Goal: Task Accomplishment & Management: Complete application form

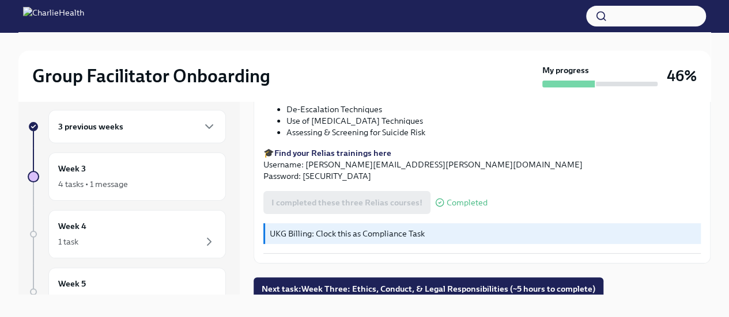
scroll to position [20, 0]
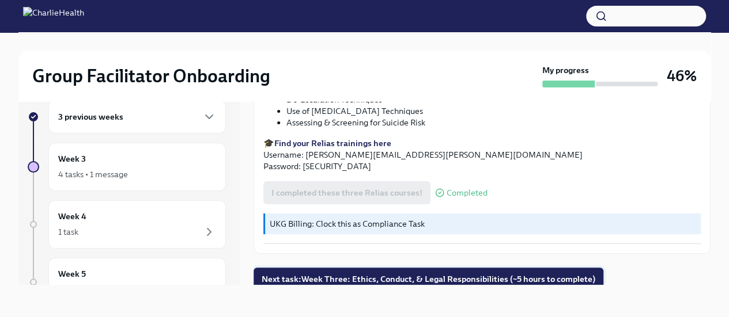
click at [332, 274] on span "Next task : Week Three: Ethics, Conduct, & Legal Responsibilities (~5 hours to …" at bounding box center [427, 280] width 333 height 12
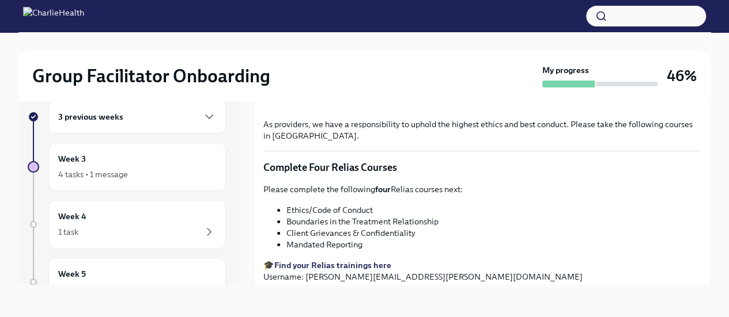
scroll to position [518, 0]
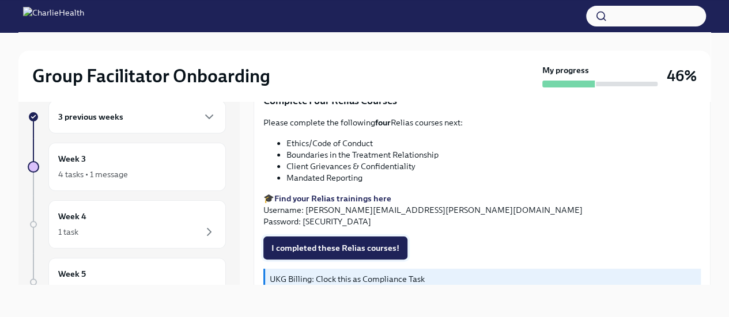
click at [355, 242] on span "I completed these Relias courses!" at bounding box center [335, 248] width 128 height 12
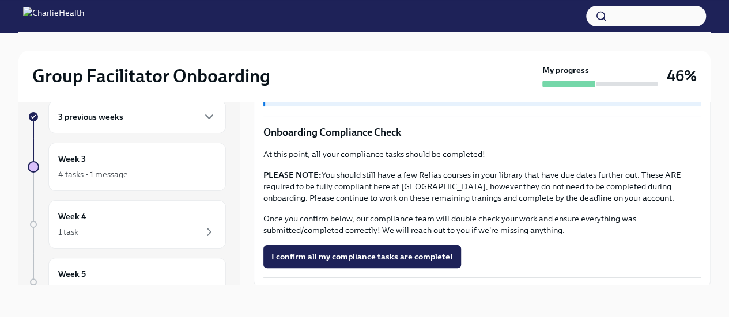
scroll to position [676, 0]
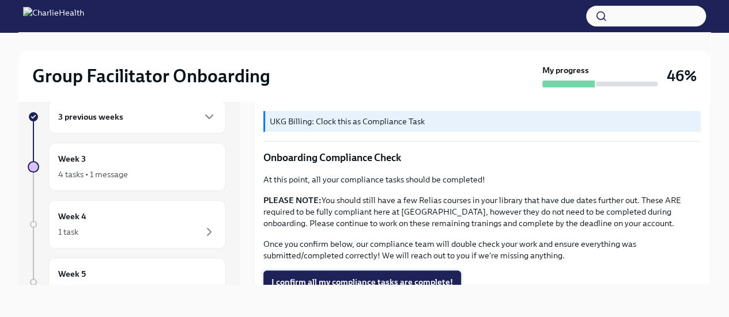
click at [365, 276] on span "I confirm all my compliance tasks are complete!" at bounding box center [361, 282] width 181 height 12
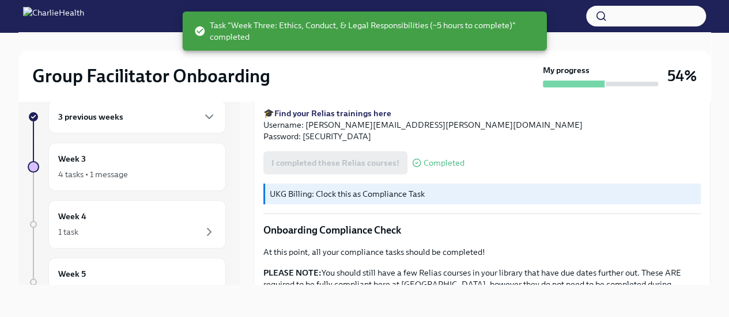
scroll to position [734, 0]
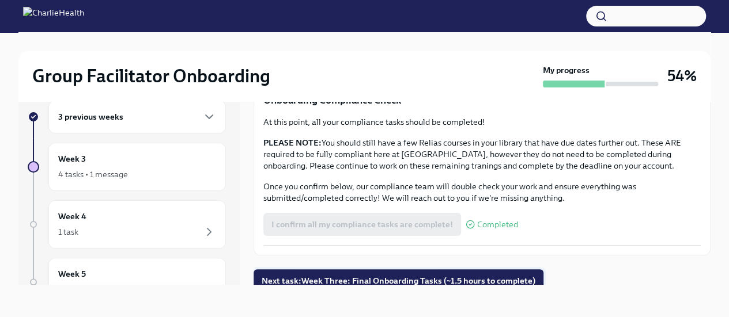
click at [379, 275] on span "Next task : Week Three: Final Onboarding Tasks (~1.5 hours to complete)" at bounding box center [398, 281] width 274 height 12
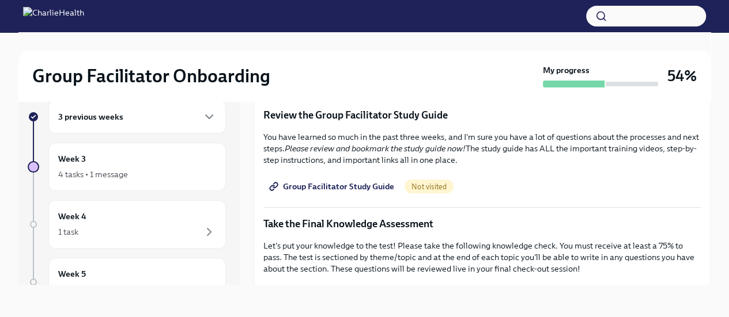
scroll to position [475, 0]
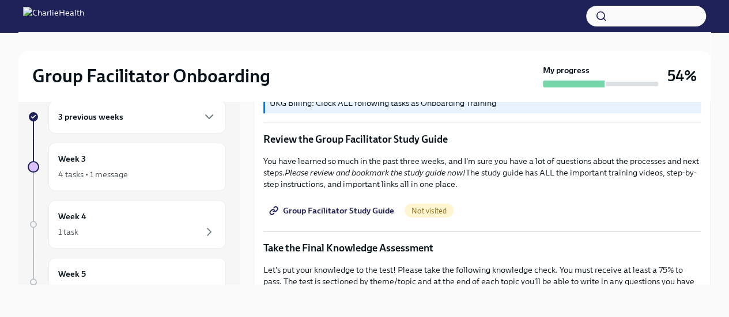
click at [332, 205] on span "Group Facilitator Study Guide" at bounding box center [332, 211] width 123 height 12
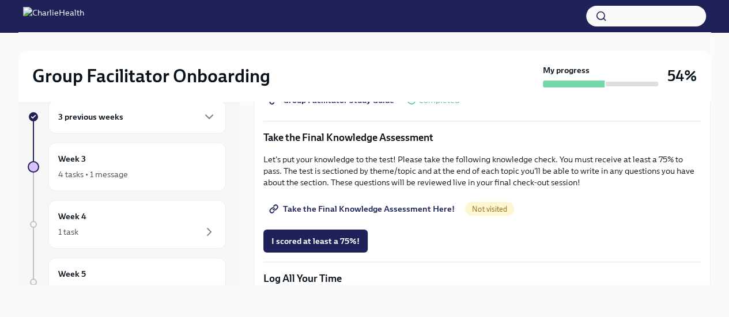
scroll to position [590, 0]
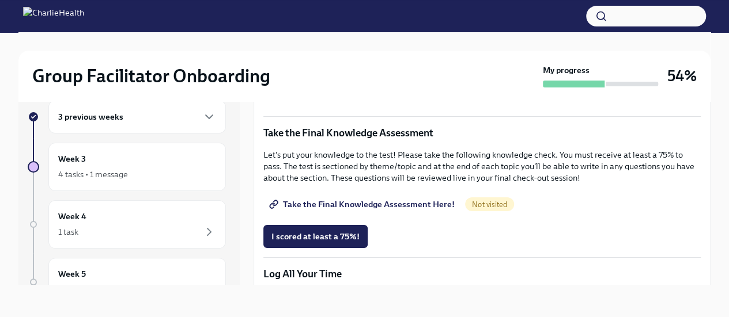
click at [340, 199] on span "Take the Final Knowledge Assessment Here!" at bounding box center [362, 205] width 183 height 12
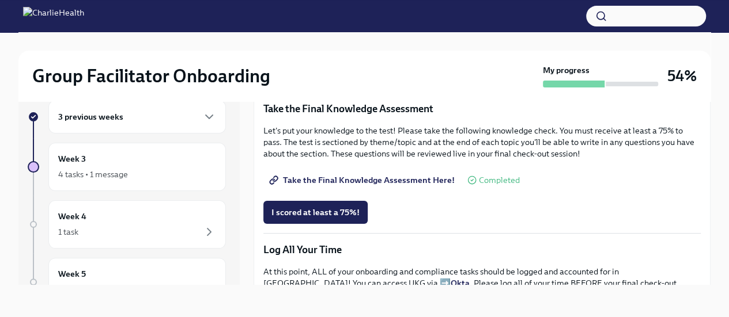
scroll to position [647, 0]
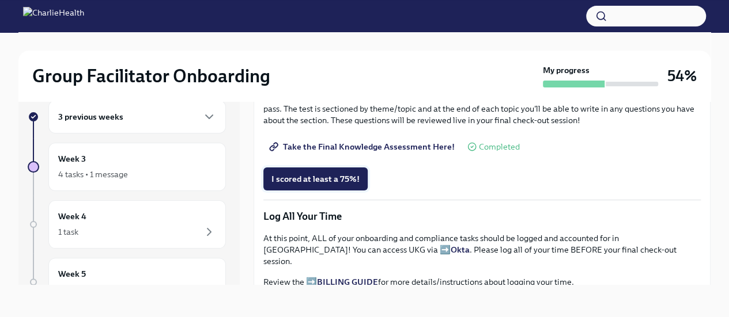
click at [323, 178] on span "I scored at least a 75%!" at bounding box center [315, 179] width 88 height 12
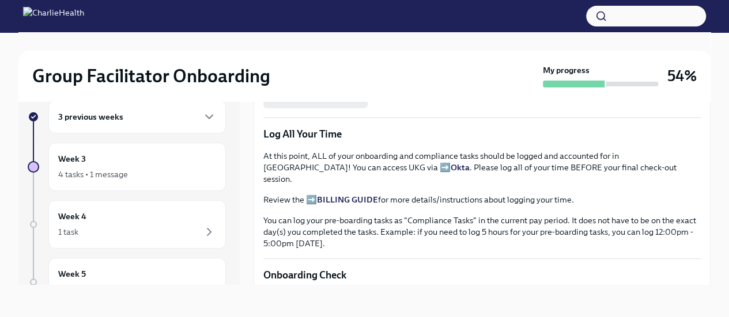
scroll to position [705, 0]
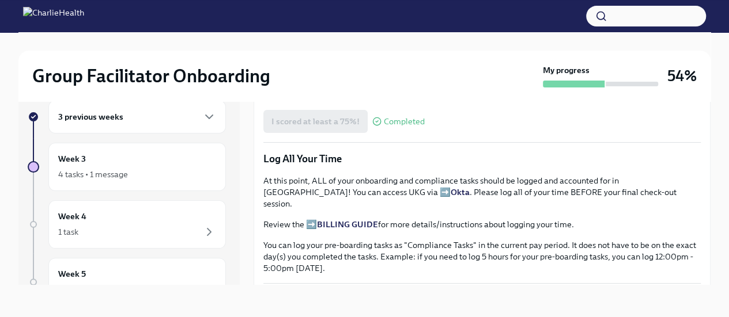
click at [334, 219] on strong "BILLING GUIDE" at bounding box center [347, 224] width 61 height 10
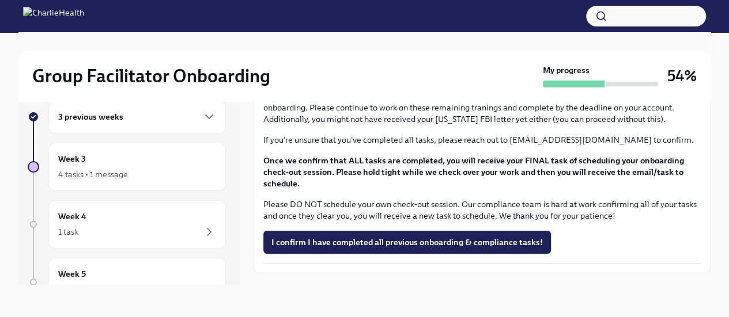
scroll to position [993, 0]
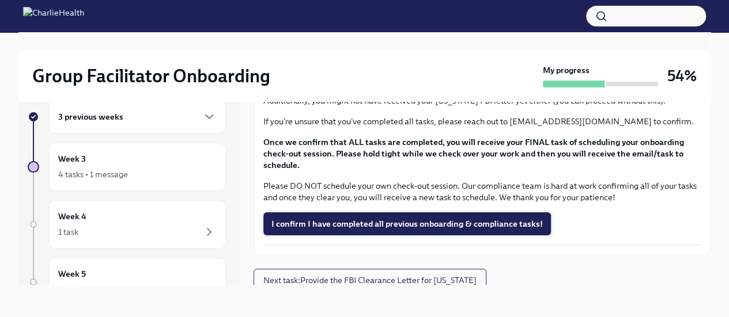
click at [397, 218] on span "I confirm I have completed all previous onboarding & compliance tasks!" at bounding box center [406, 224] width 271 height 12
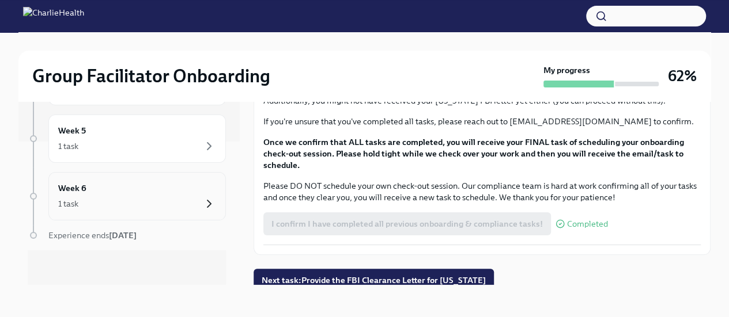
scroll to position [0, 0]
